Goal: Information Seeking & Learning: Learn about a topic

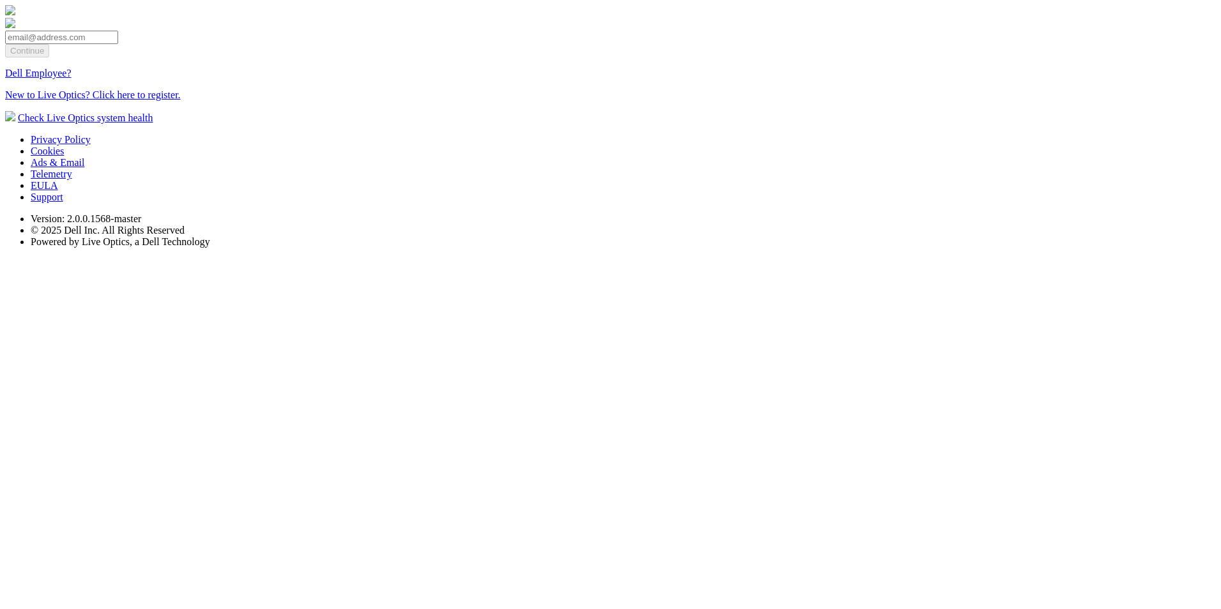
click at [72, 79] on link "Dell Employee?" at bounding box center [38, 73] width 66 height 11
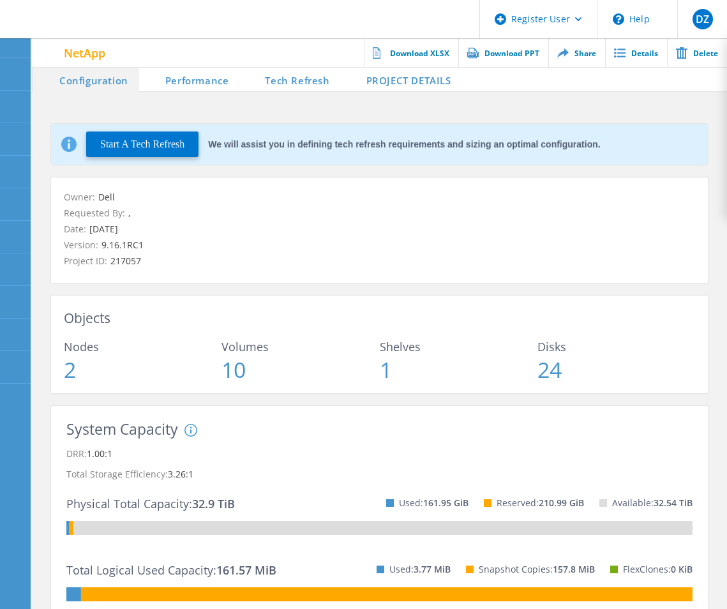
click at [189, 84] on li "Performance" at bounding box center [189, 79] width 100 height 26
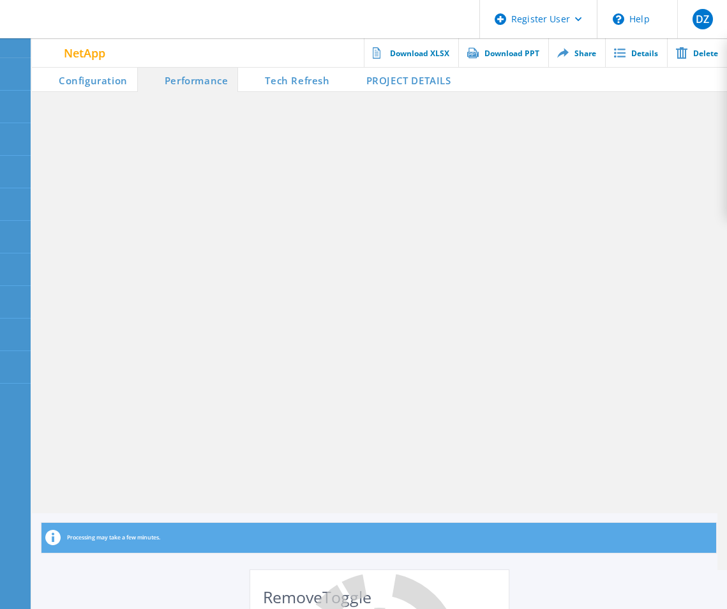
click at [285, 81] on li "Tech Refresh" at bounding box center [288, 79] width 101 height 26
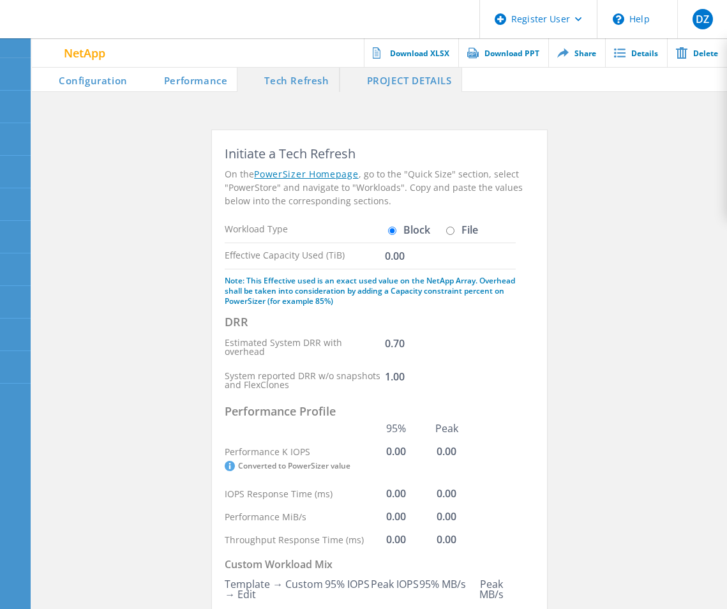
click at [383, 77] on li "PROJECT DETAILS" at bounding box center [401, 79] width 123 height 26
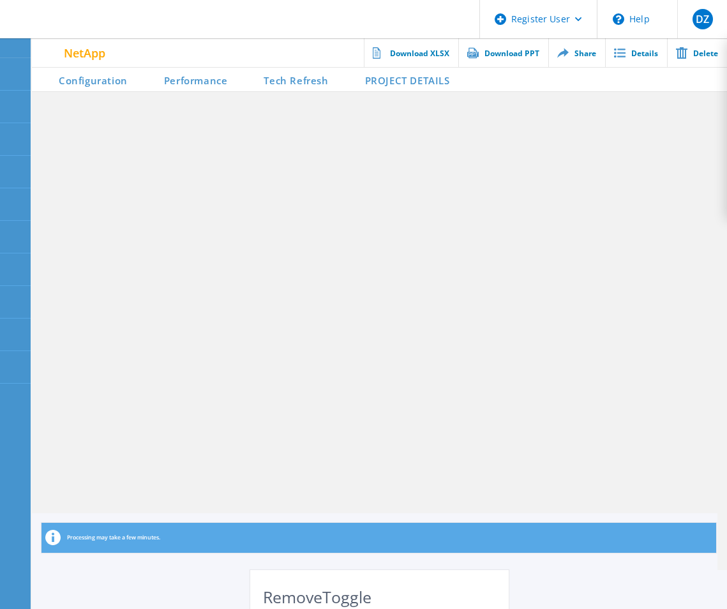
click at [383, 77] on li "PROJECT DETAILS" at bounding box center [398, 79] width 121 height 26
click at [92, 77] on li "Configuration" at bounding box center [84, 79] width 105 height 26
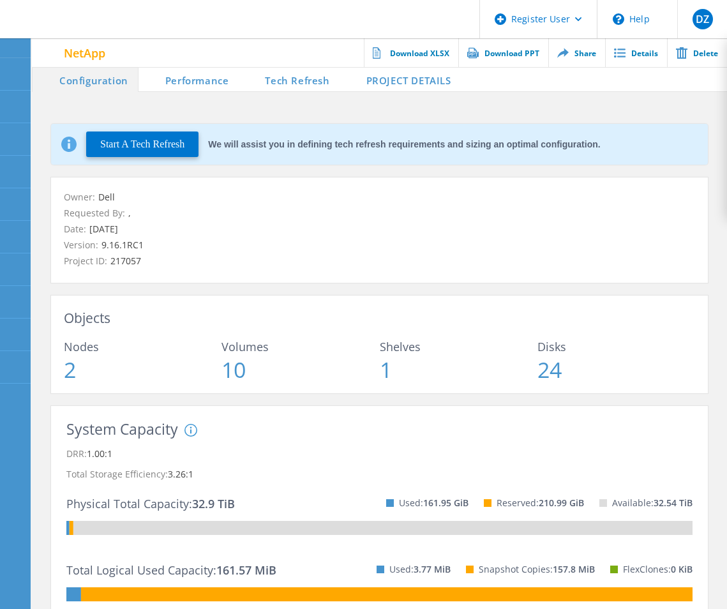
click at [399, 16] on header "Register User \n Help Explore Helpful Articles Contact Support DZ Dell Admin Us…" at bounding box center [363, 19] width 727 height 38
